Goal: Information Seeking & Learning: Learn about a topic

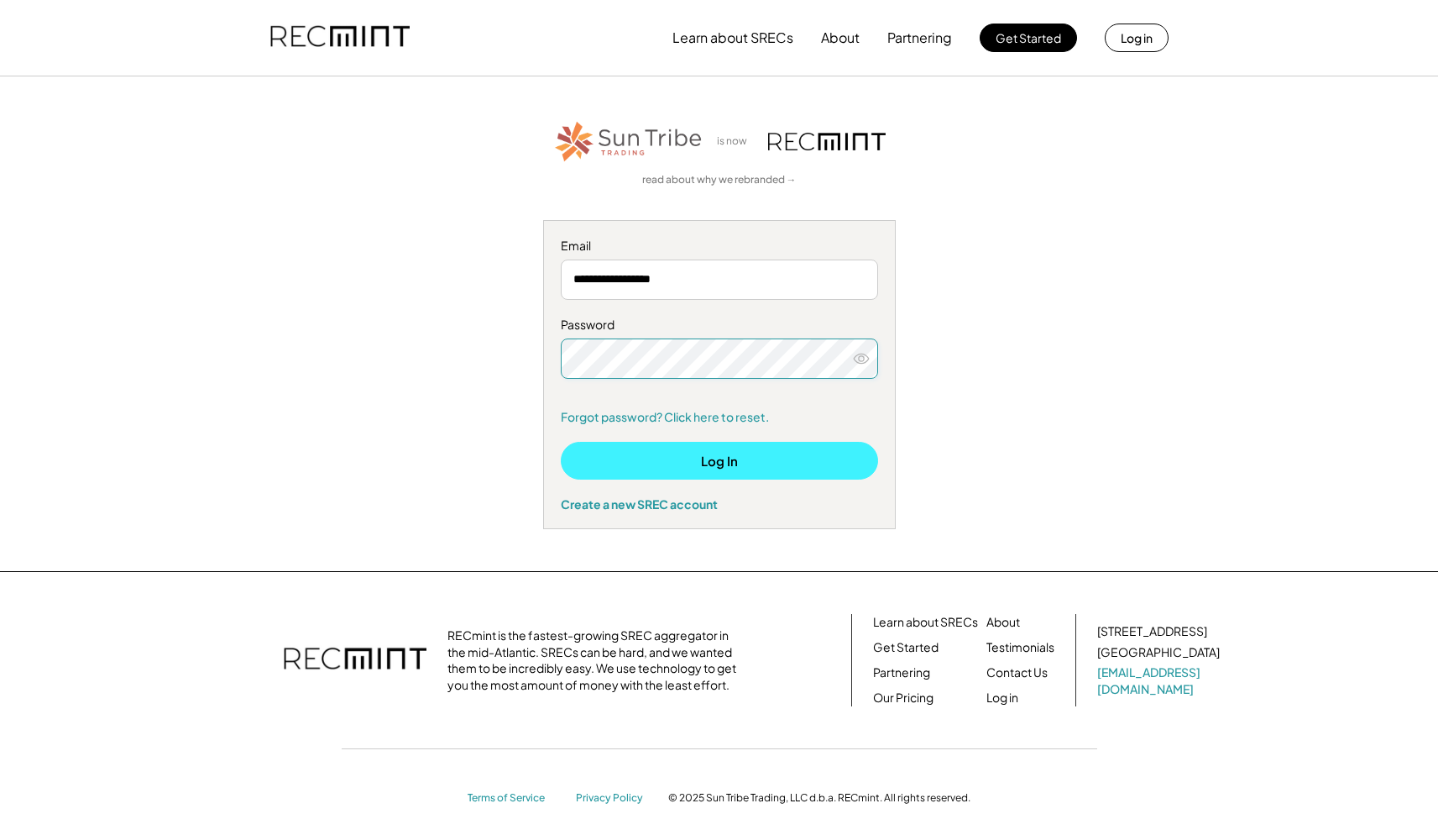
click at [721, 466] on button "Log In" at bounding box center [719, 460] width 317 height 37
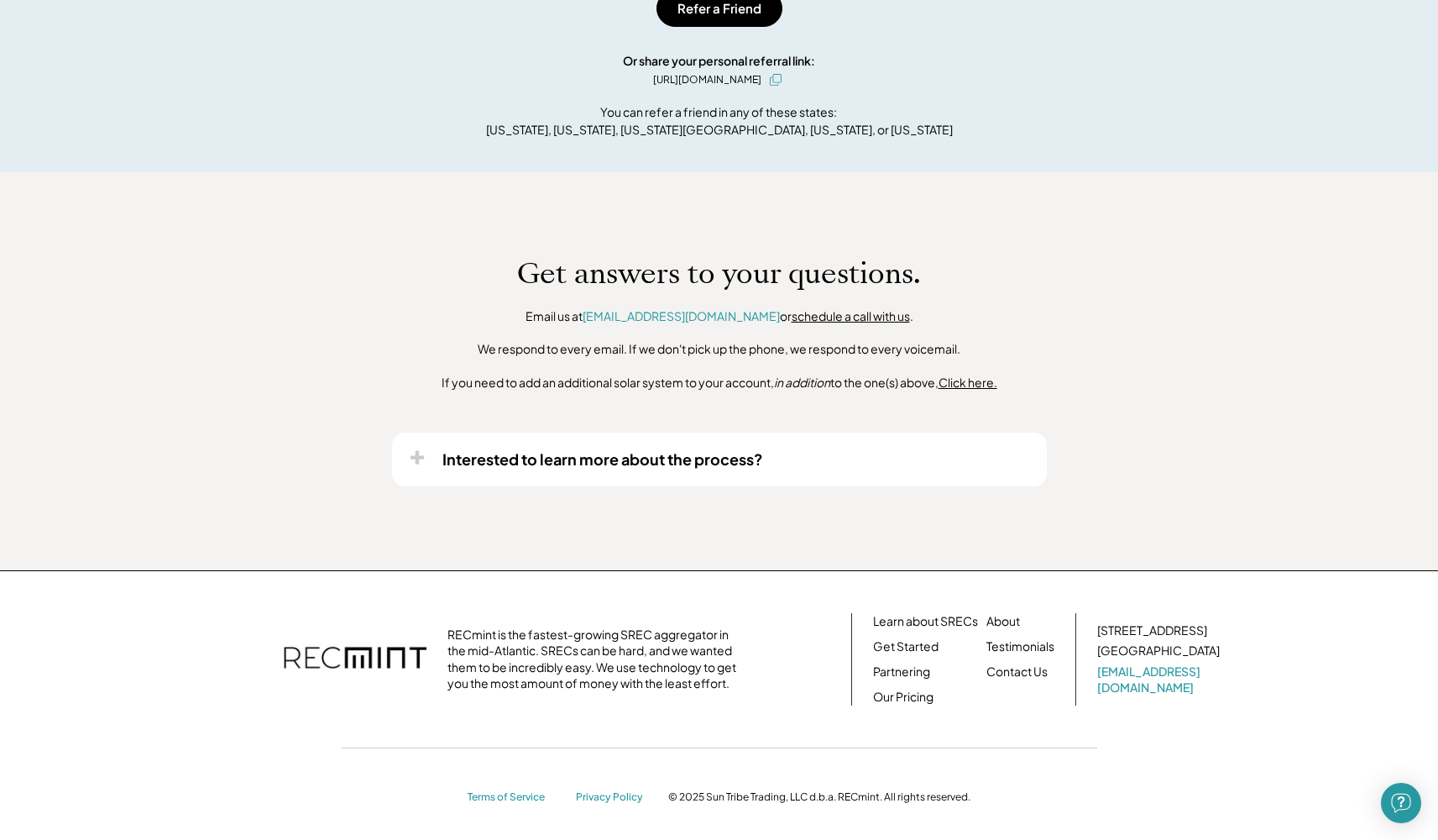
scroll to position [872, 0]
click at [419, 452] on use at bounding box center [417, 459] width 14 height 14
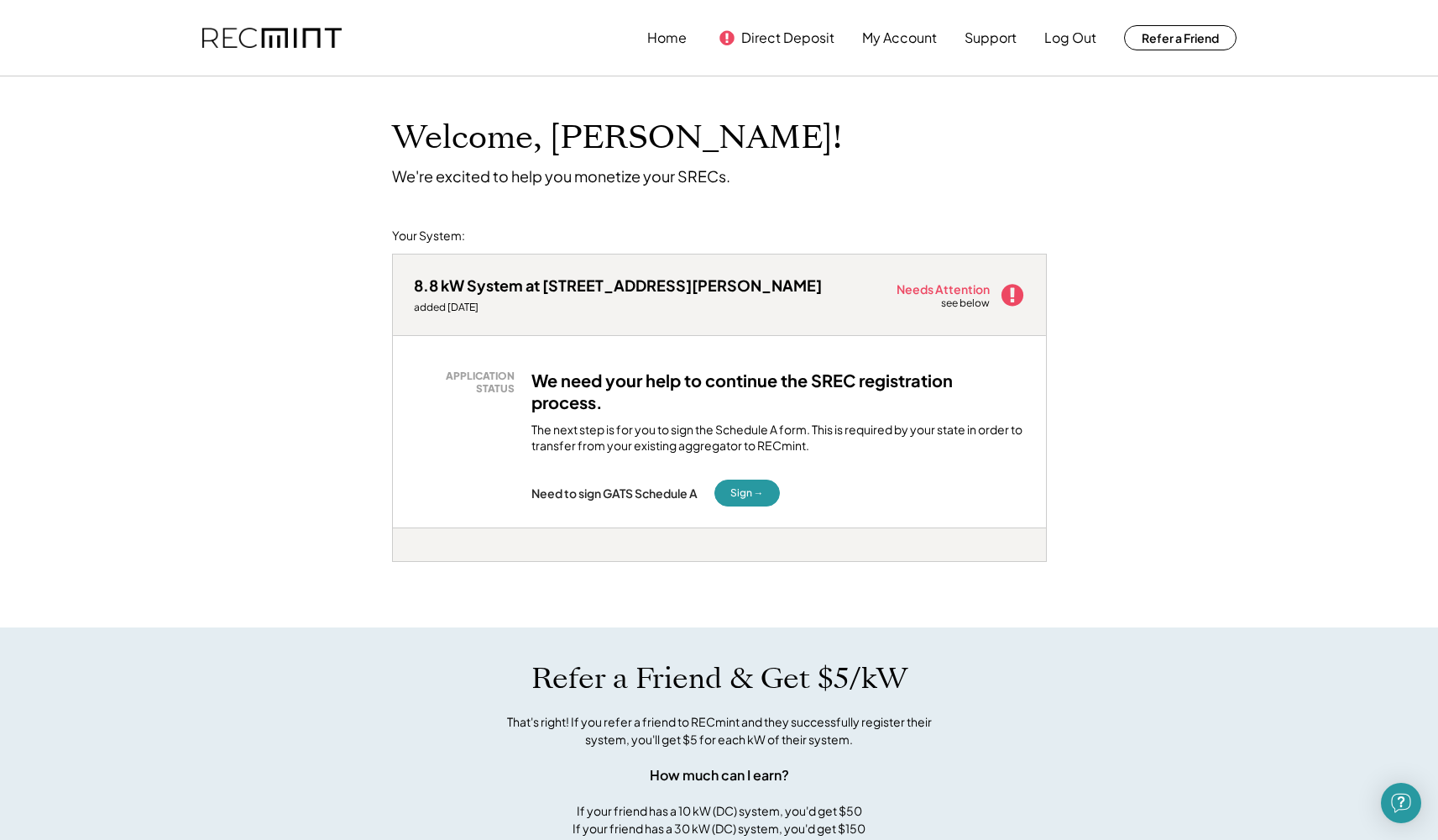
scroll to position [0, 0]
click at [675, 44] on button "Home" at bounding box center [667, 37] width 39 height 33
click at [665, 32] on button "Home" at bounding box center [667, 37] width 39 height 33
click at [665, 36] on button "Home" at bounding box center [667, 37] width 39 height 33
click at [673, 34] on button "Home" at bounding box center [667, 37] width 39 height 33
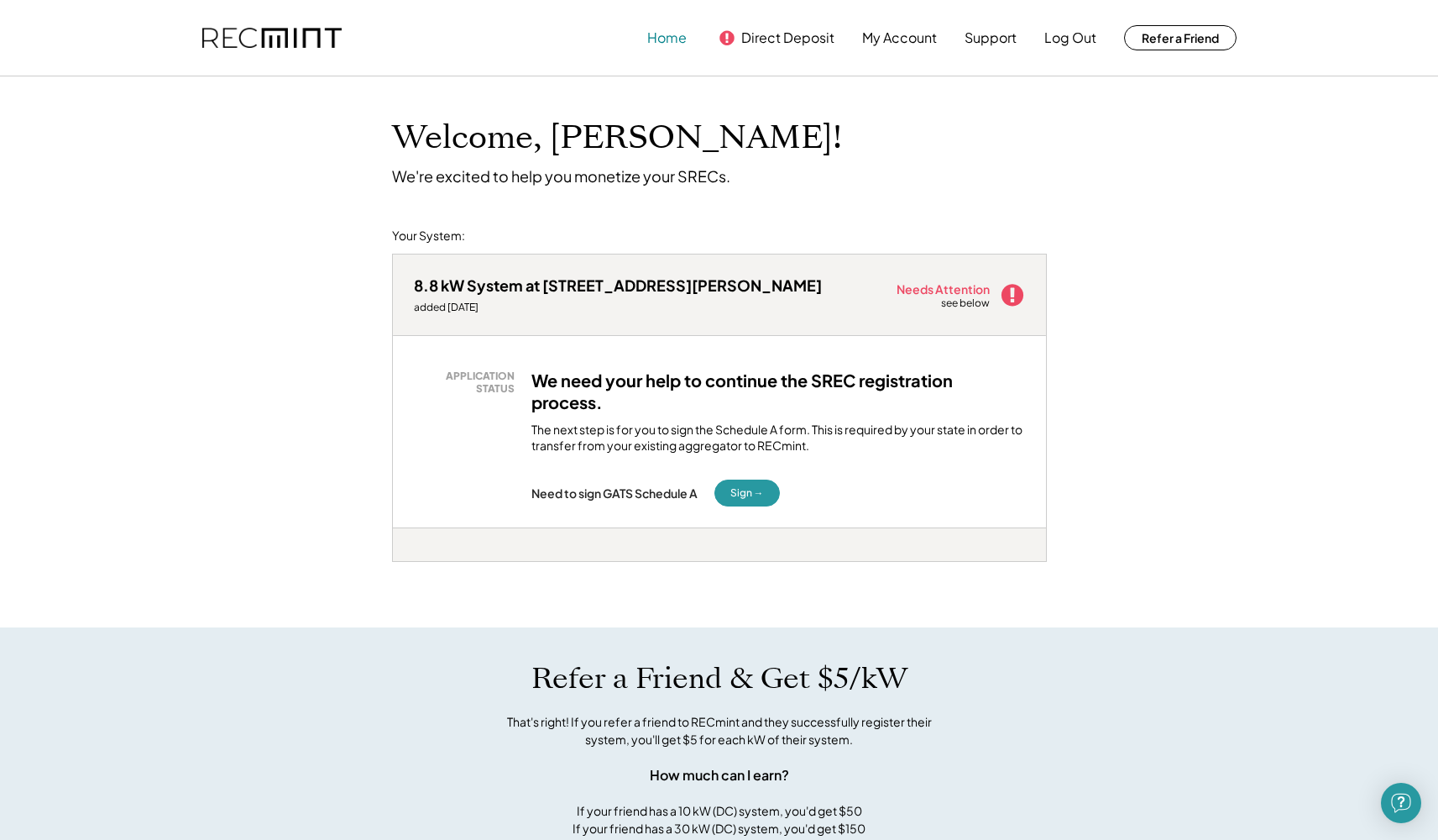
click at [673, 34] on button "Home" at bounding box center [667, 37] width 39 height 33
click at [673, 32] on button "Home" at bounding box center [667, 37] width 39 height 33
click at [908, 40] on button "My Account" at bounding box center [900, 37] width 75 height 33
click at [987, 42] on button "Support" at bounding box center [991, 37] width 52 height 33
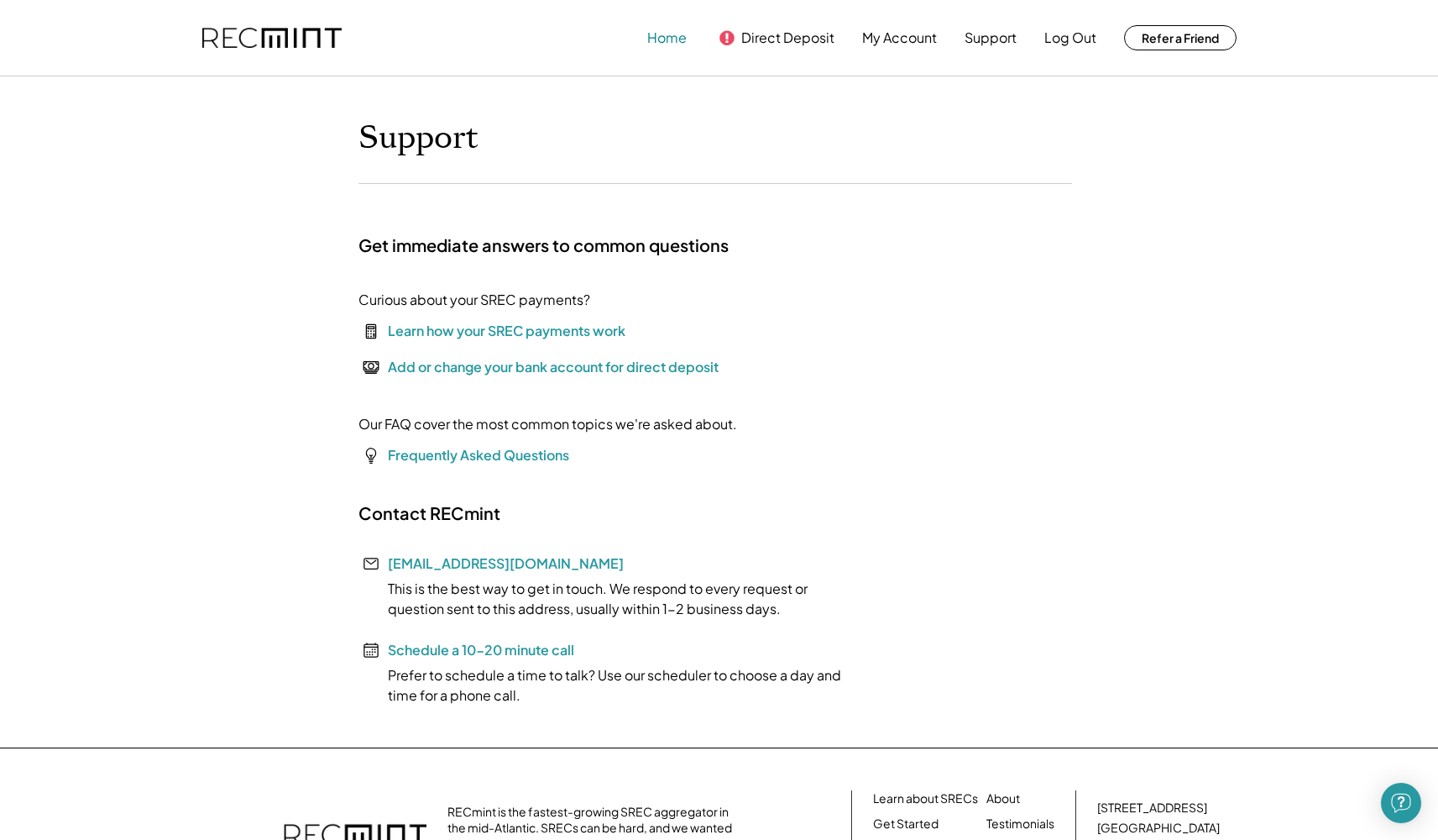
click at [671, 37] on button "Home" at bounding box center [667, 37] width 39 height 33
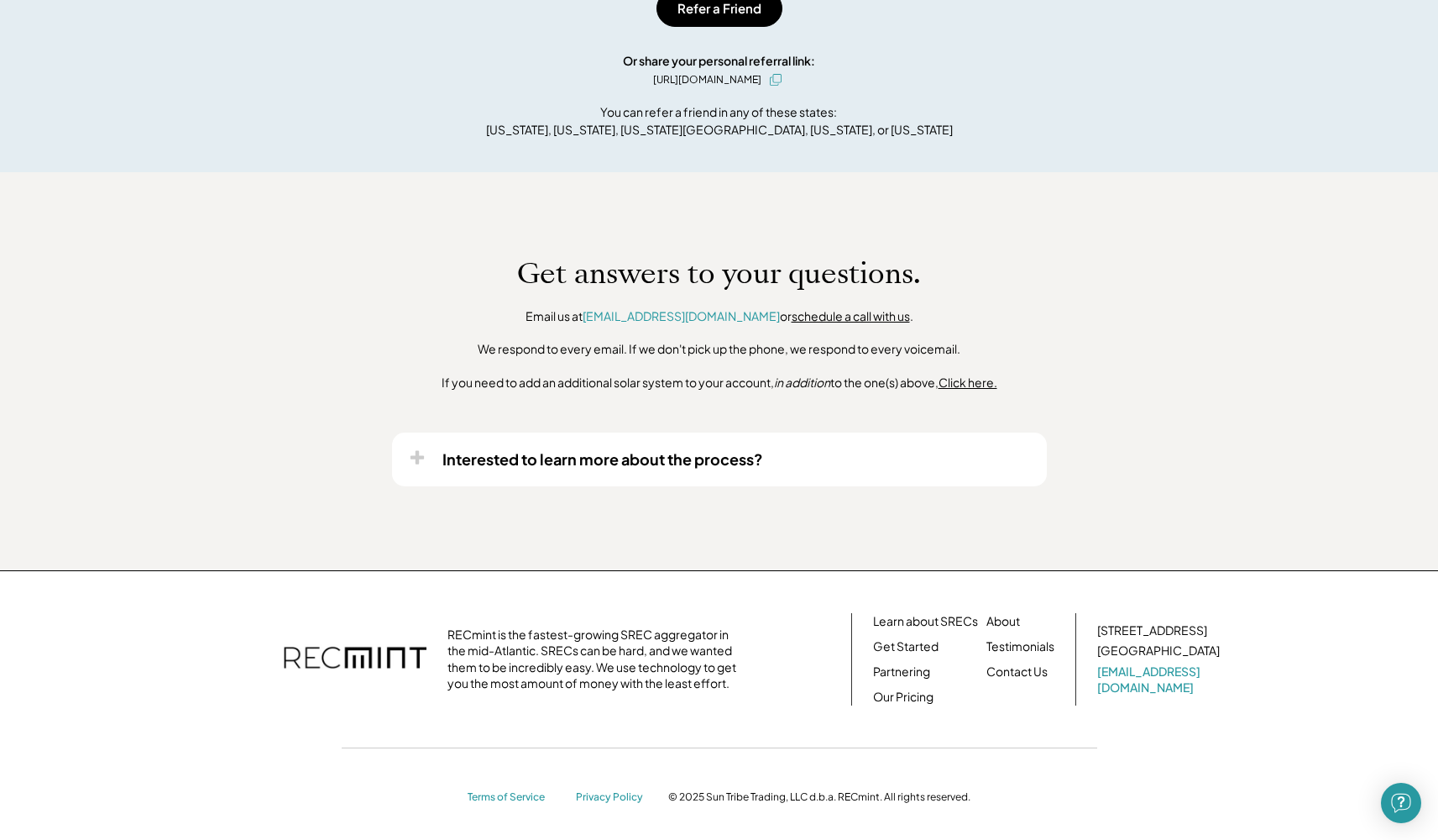
scroll to position [872, 0]
click at [915, 617] on link "Learn about SRECs" at bounding box center [926, 621] width 105 height 17
click at [903, 694] on link "Our Pricing" at bounding box center [903, 697] width 60 height 17
